Goal: Transaction & Acquisition: Book appointment/travel/reservation

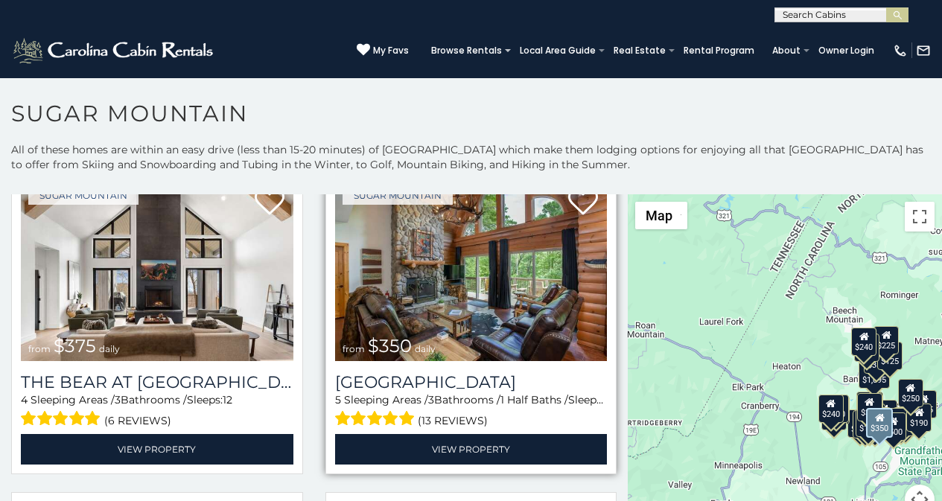
scroll to position [62, 0]
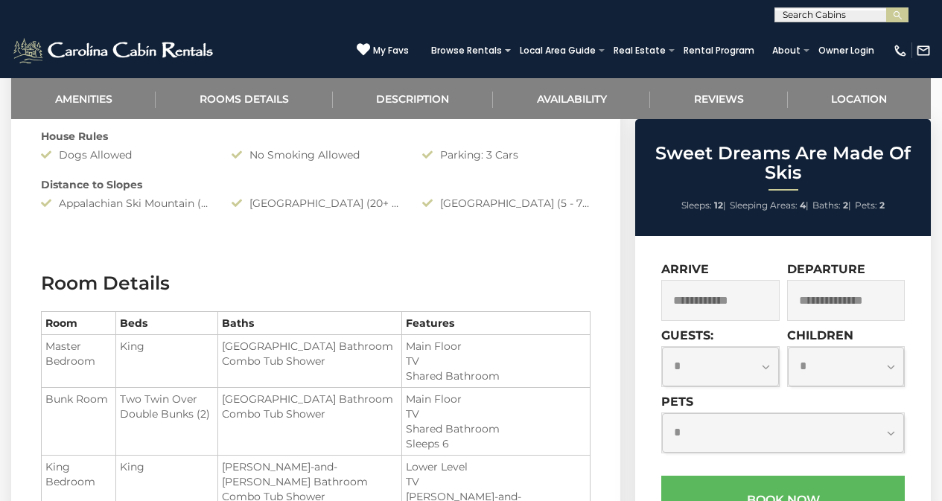
scroll to position [997, 0]
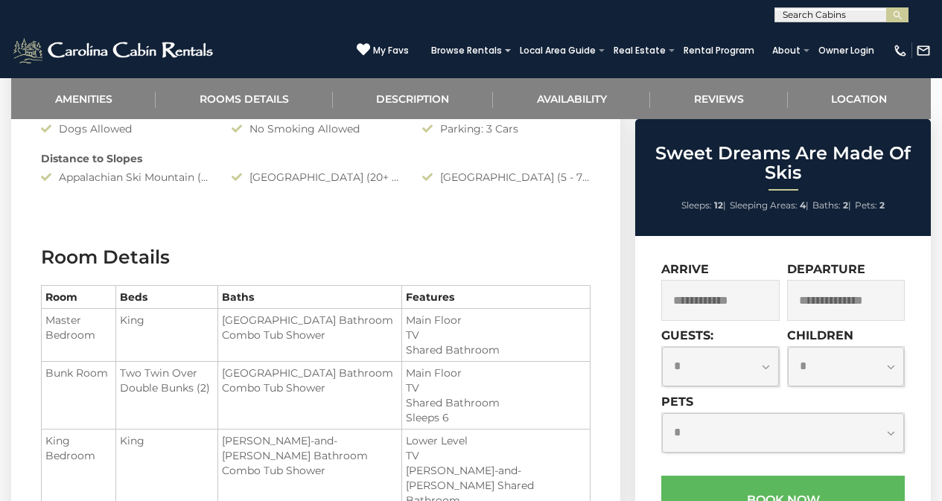
click at [685, 395] on label "Pets" at bounding box center [677, 402] width 32 height 14
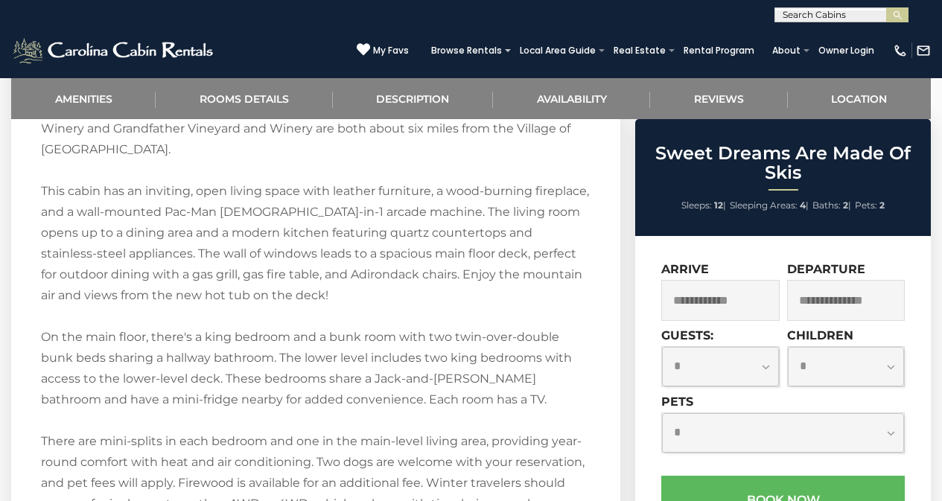
scroll to position [1913, 0]
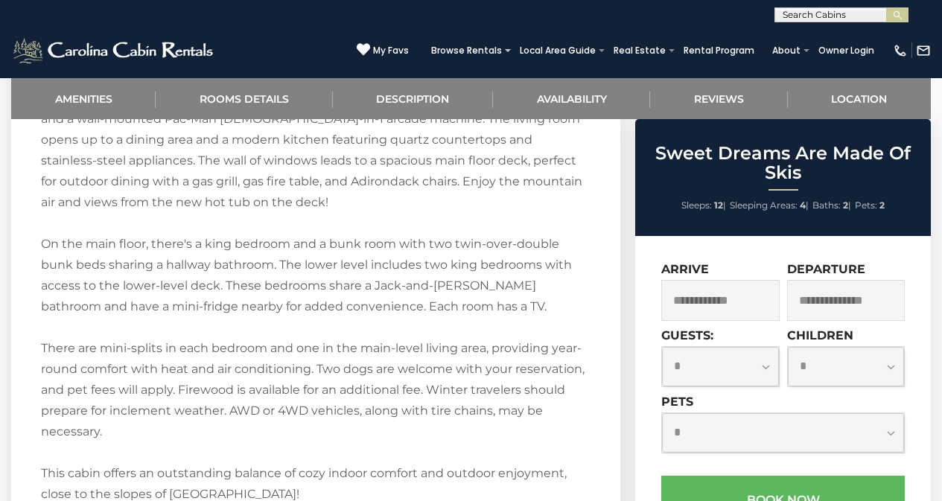
click at [812, 395] on div "**********" at bounding box center [783, 424] width 244 height 59
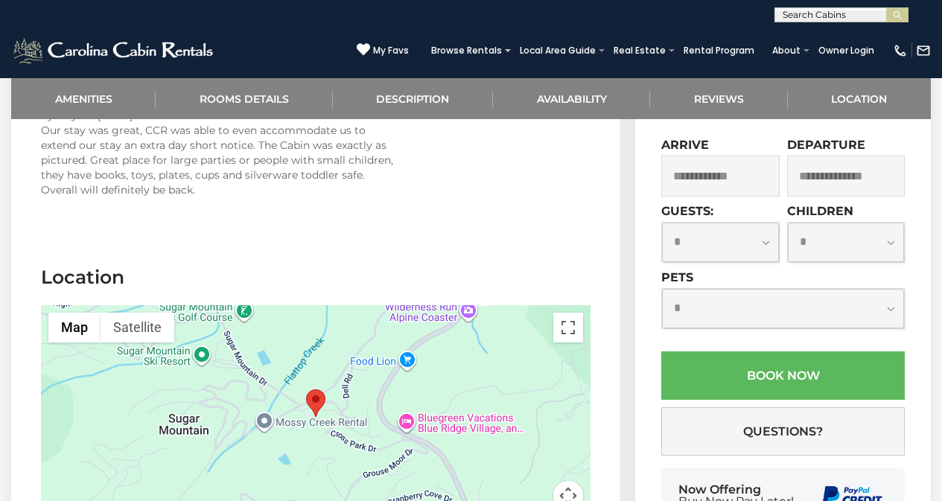
scroll to position [2954, 0]
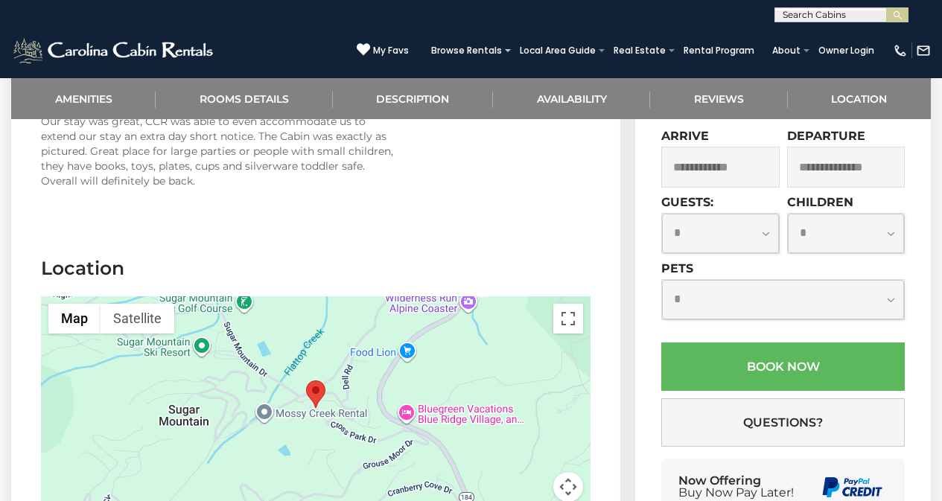
click at [711, 289] on div "**********" at bounding box center [783, 337] width 296 height 469
click at [686, 63] on div "Browse Rentals Local Area Guide Activities & Attractions Area Map Driving Direc…" at bounding box center [653, 54] width 458 height 28
click at [693, 91] on link "Reviews" at bounding box center [718, 98] width 137 height 41
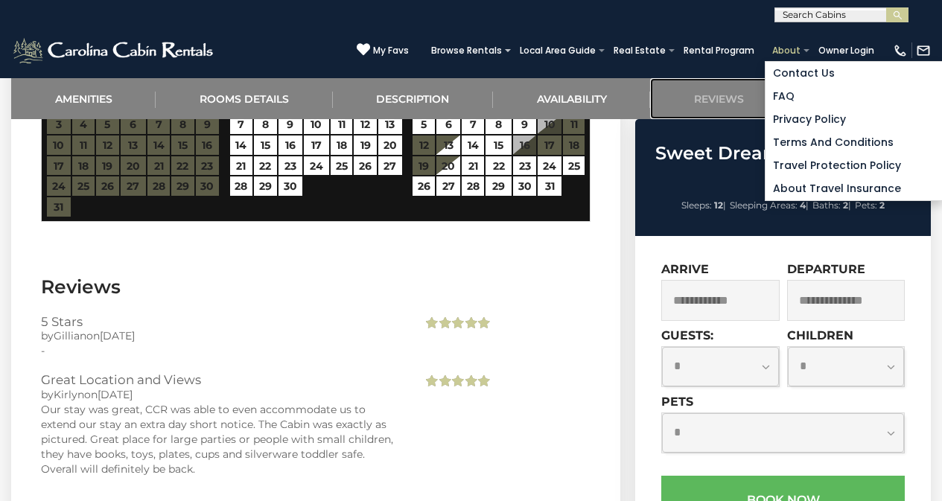
scroll to position [2663, 0]
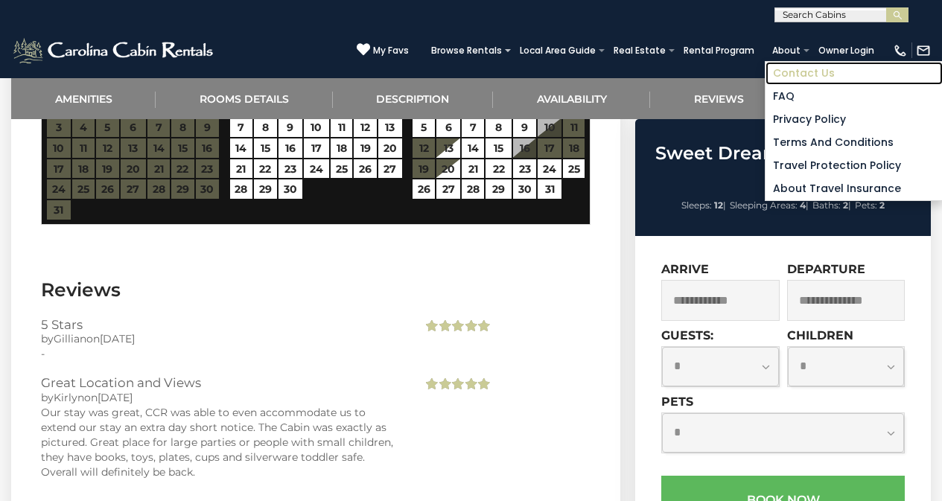
click at [798, 63] on link "Contact Us" at bounding box center [854, 73] width 177 height 23
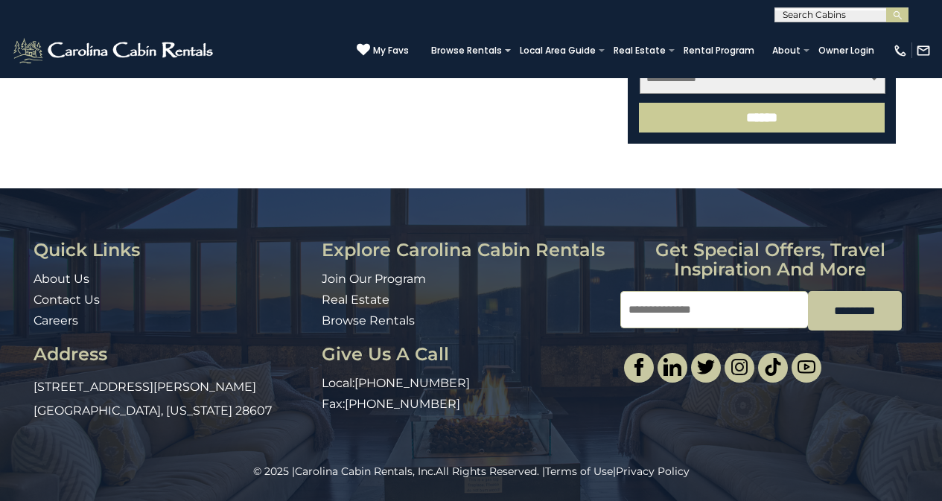
scroll to position [699, 0]
click at [639, 253] on h3 "Get special offers, travel inspiration and more" at bounding box center [769, 260] width 299 height 39
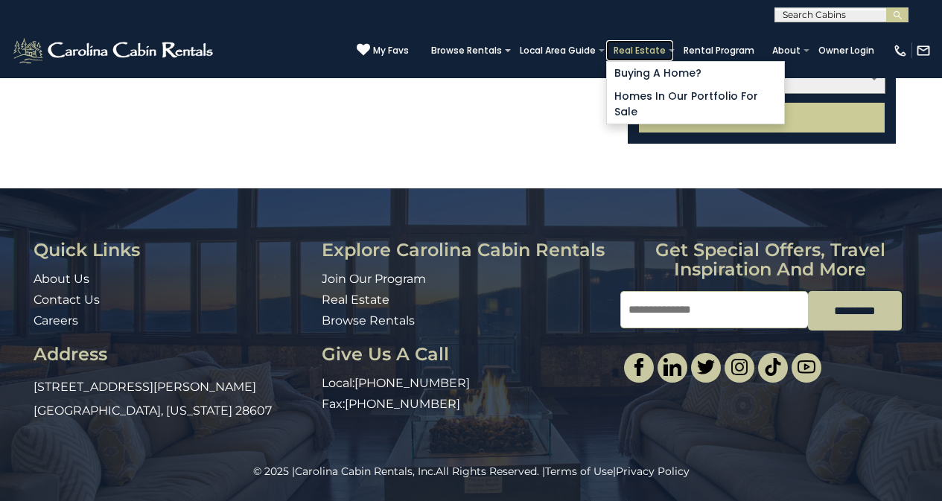
click at [658, 42] on link "Real Estate" at bounding box center [639, 50] width 67 height 21
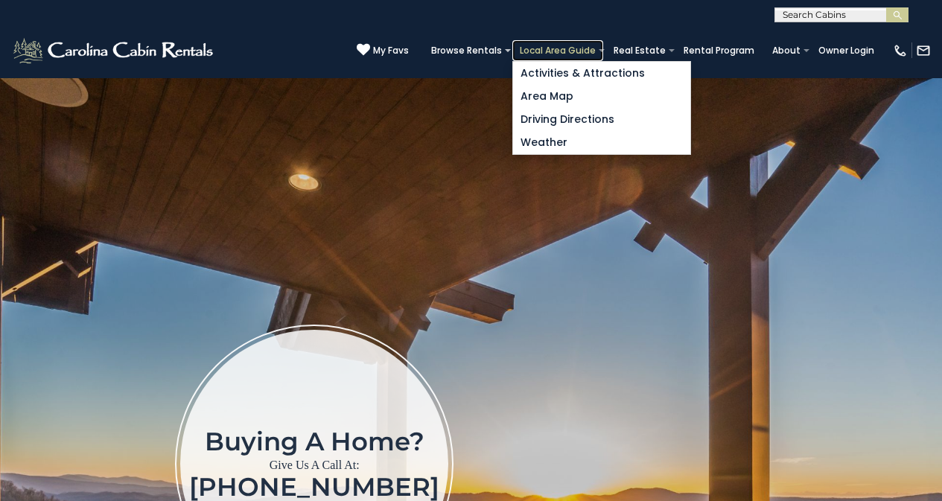
click at [581, 51] on link "Local Area Guide" at bounding box center [557, 50] width 91 height 21
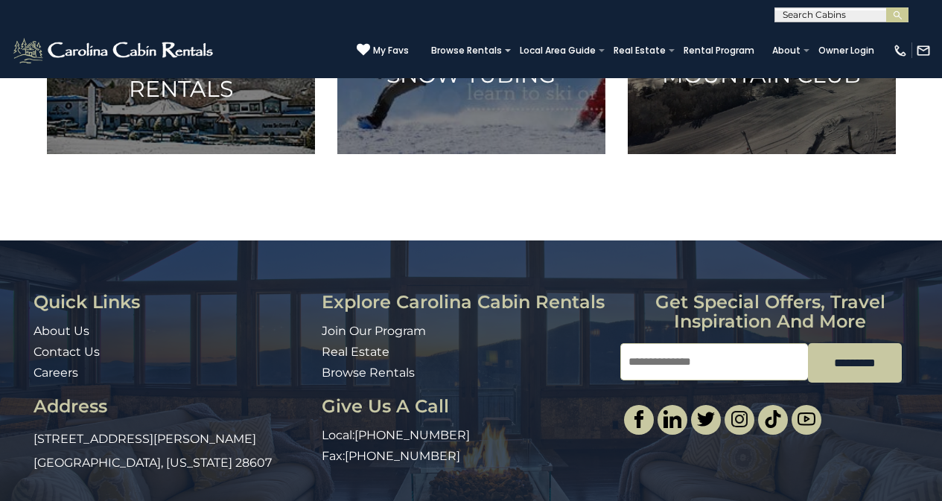
scroll to position [886, 0]
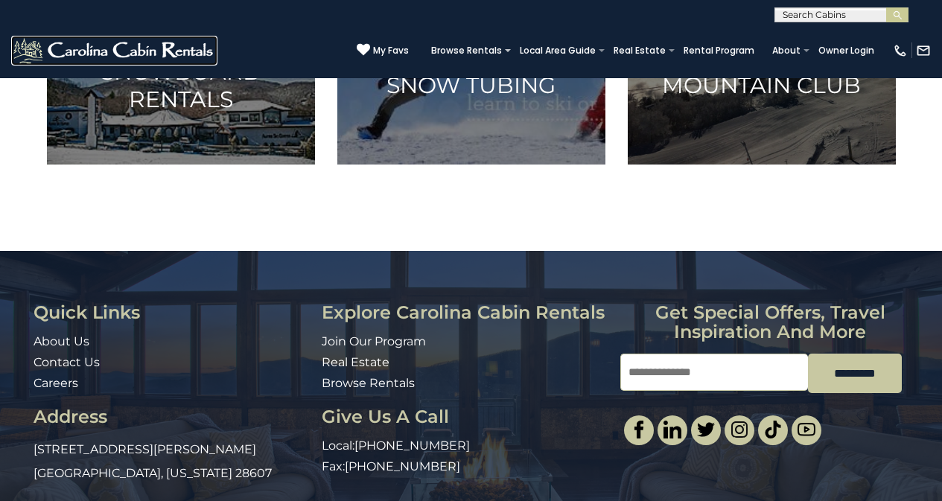
click at [13, 58] on img at bounding box center [114, 51] width 206 height 30
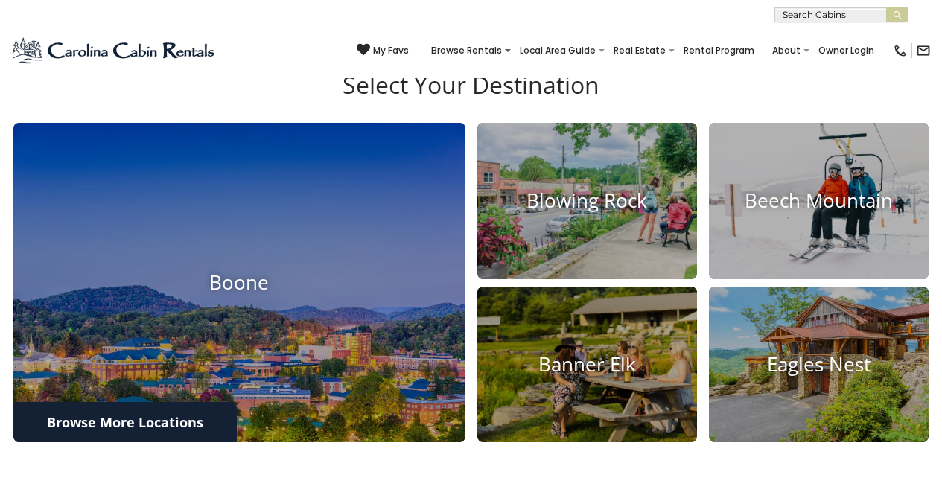
scroll to position [1160, 0]
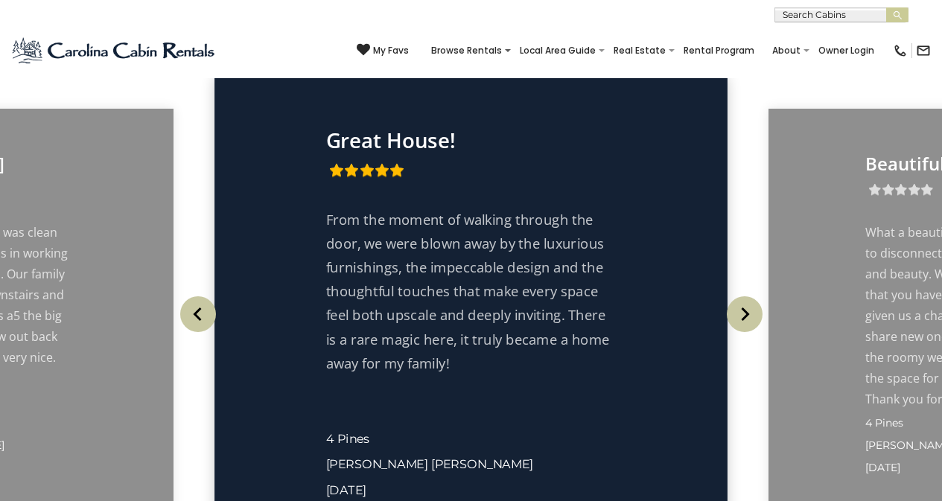
scroll to position [2474, 0]
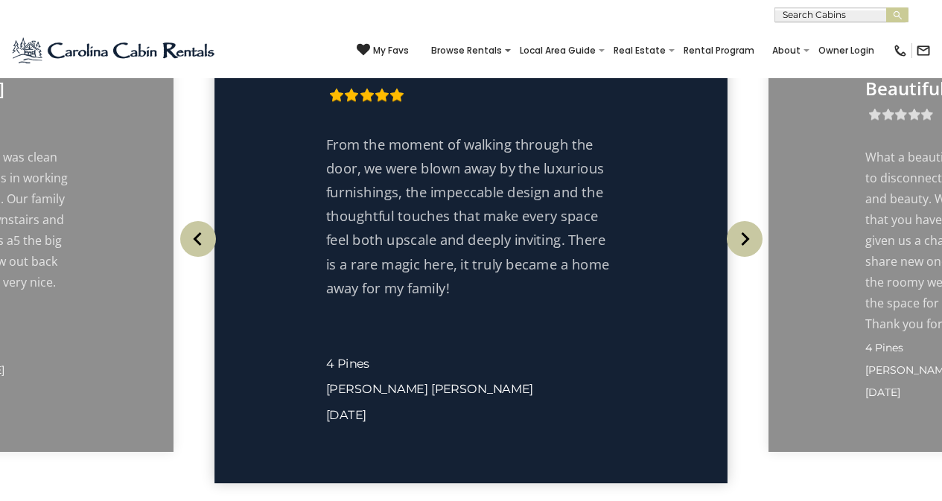
click at [201, 131] on div "What Our Guests Are Saying Thank you for opening your cabin to guests! It was t…" at bounding box center [471, 214] width 942 height 596
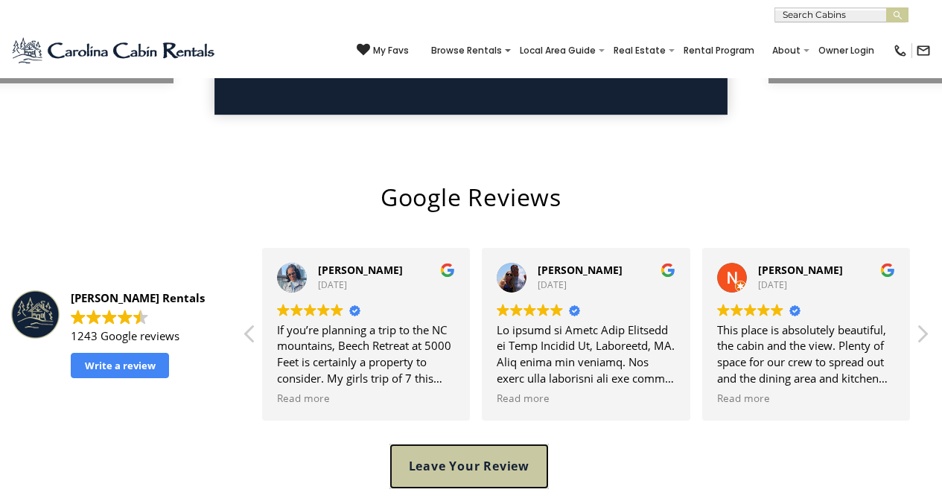
click at [488, 444] on link "Leave Your Review" at bounding box center [470, 466] width 160 height 45
